Goal: Task Accomplishment & Management: Use online tool/utility

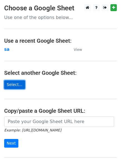
click at [11, 85] on link "Select..." at bounding box center [14, 84] width 21 height 9
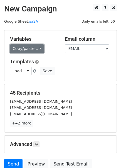
click at [38, 49] on link "Copy/paste..." at bounding box center [27, 48] width 34 height 9
click at [38, 47] on link "Copy/paste..." at bounding box center [27, 48] width 34 height 9
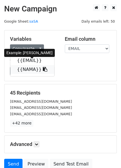
click at [43, 70] on icon at bounding box center [45, 69] width 4 height 4
